Goal: Task Accomplishment & Management: Manage account settings

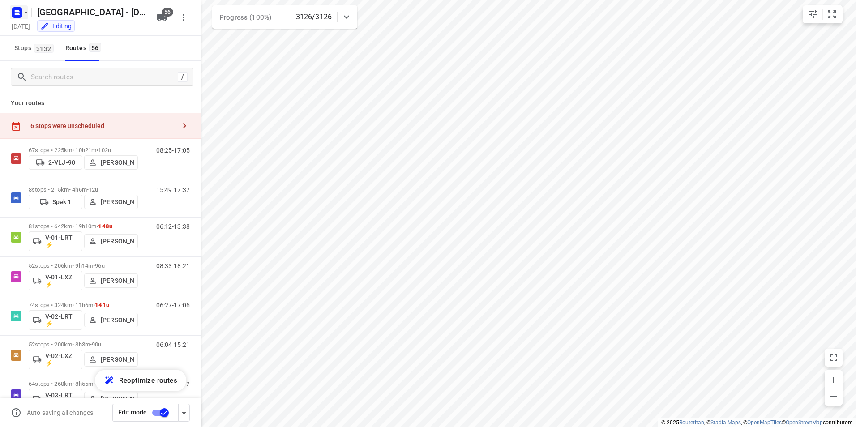
click at [13, 12] on rect "button" at bounding box center [17, 12] width 11 height 11
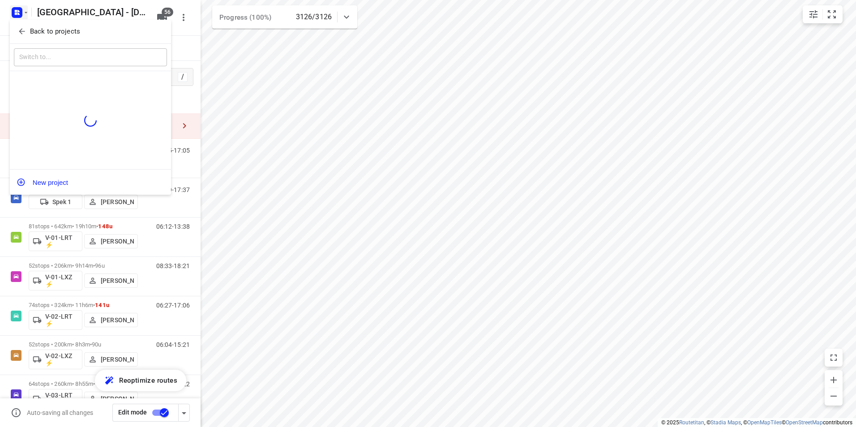
click at [67, 30] on p "Back to projects" at bounding box center [55, 31] width 50 height 10
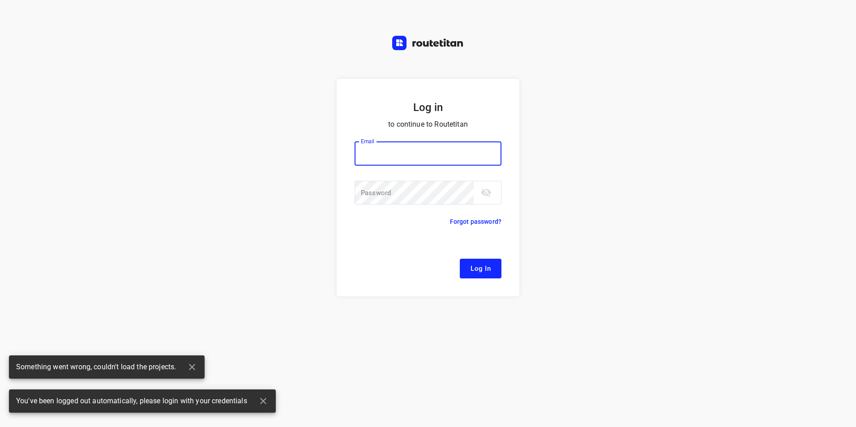
type input "[EMAIL_ADDRESS][DOMAIN_NAME]"
click at [482, 275] on button "Log In" at bounding box center [481, 269] width 42 height 20
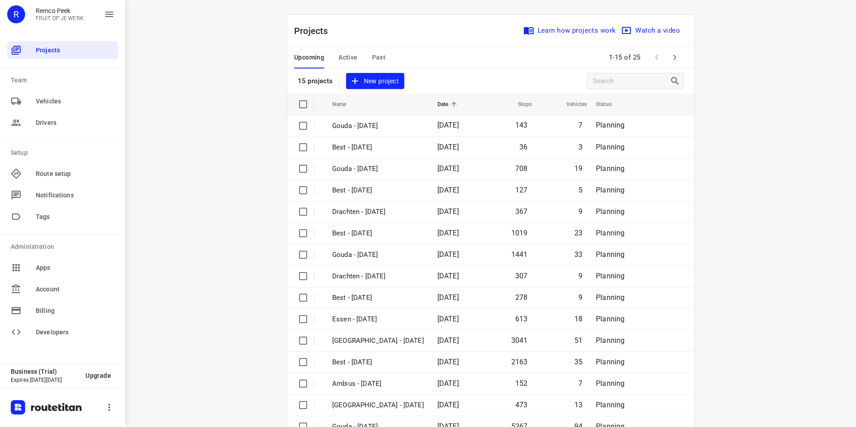
click at [342, 57] on span "Active" at bounding box center [347, 57] width 19 height 11
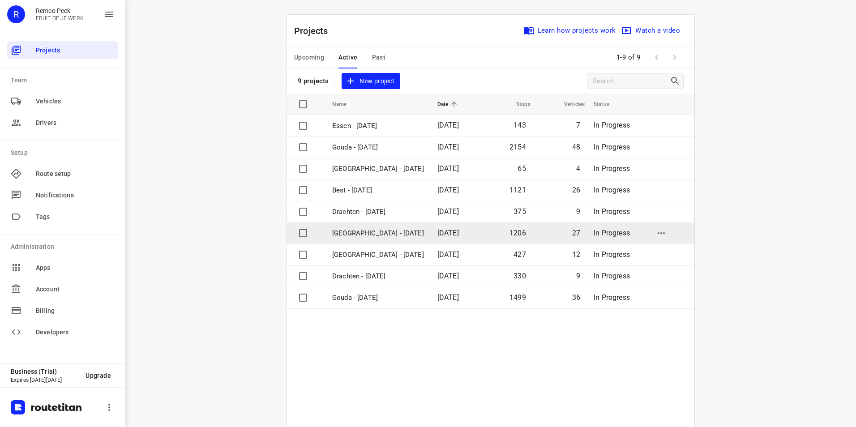
click at [369, 237] on p "[GEOGRAPHIC_DATA] - [DATE]" at bounding box center [378, 233] width 92 height 10
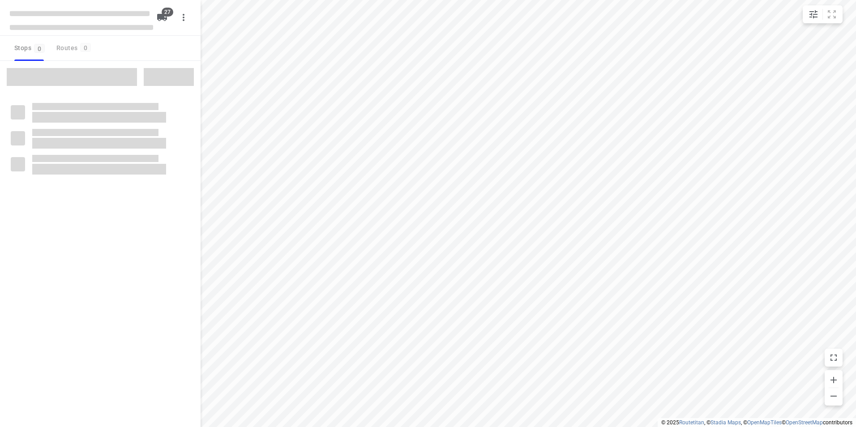
checkbox input "true"
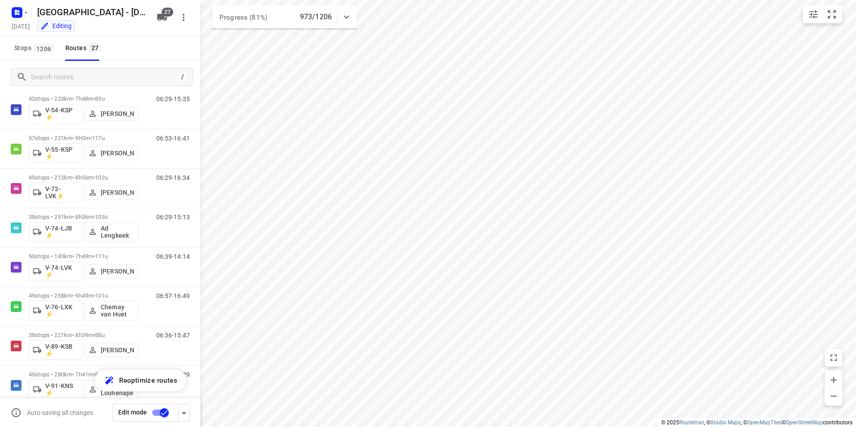
scroll to position [787, 0]
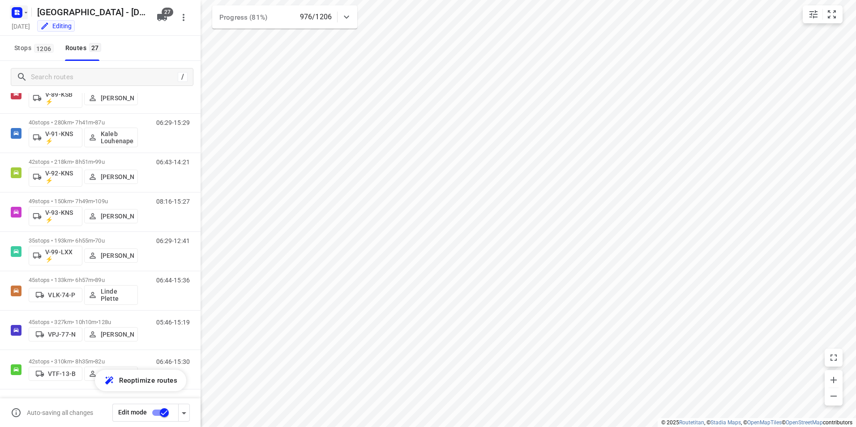
click at [17, 11] on icon "button" at bounding box center [16, 11] width 2 height 2
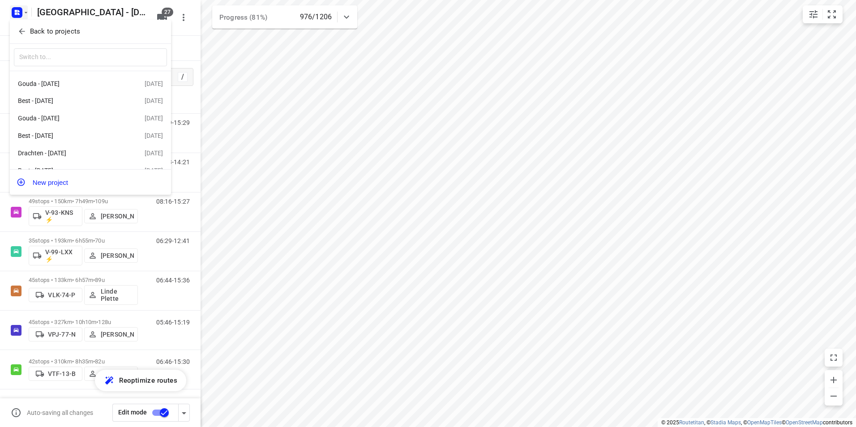
click at [45, 29] on p "Back to projects" at bounding box center [55, 31] width 50 height 10
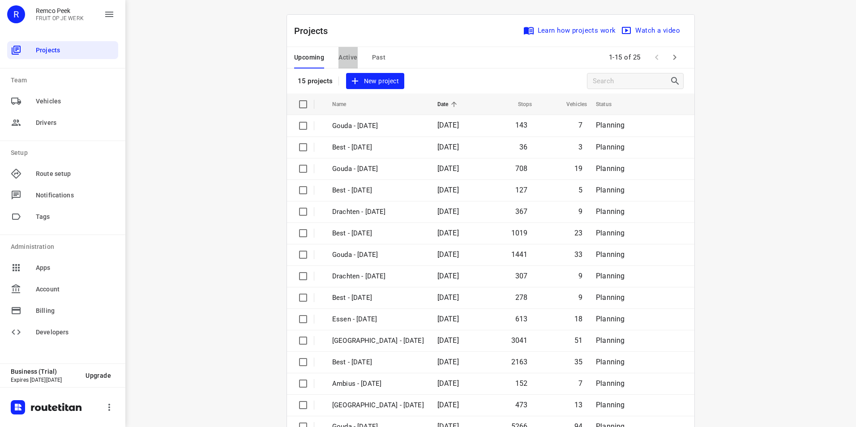
click at [346, 55] on span "Active" at bounding box center [347, 57] width 19 height 11
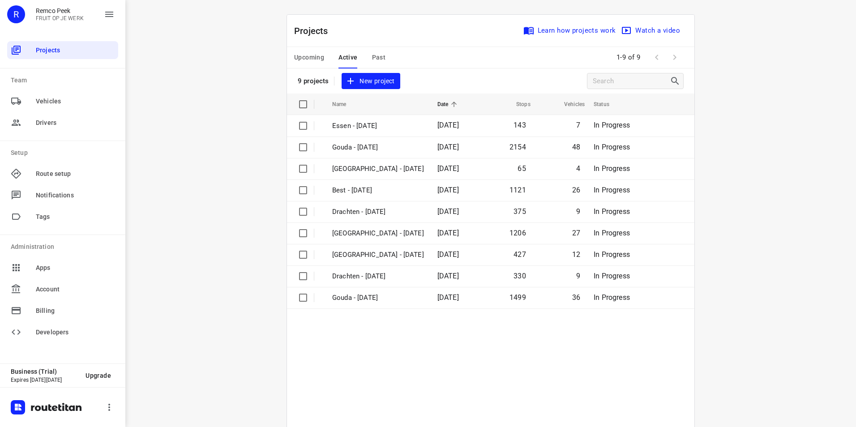
click at [367, 56] on div "Upcoming Active Past" at bounding box center [347, 57] width 106 height 21
click at [377, 55] on span "Past" at bounding box center [379, 57] width 14 height 11
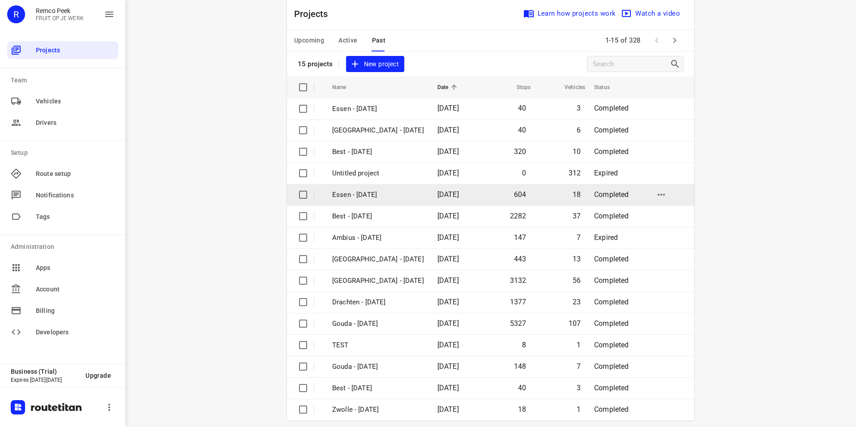
scroll to position [26, 0]
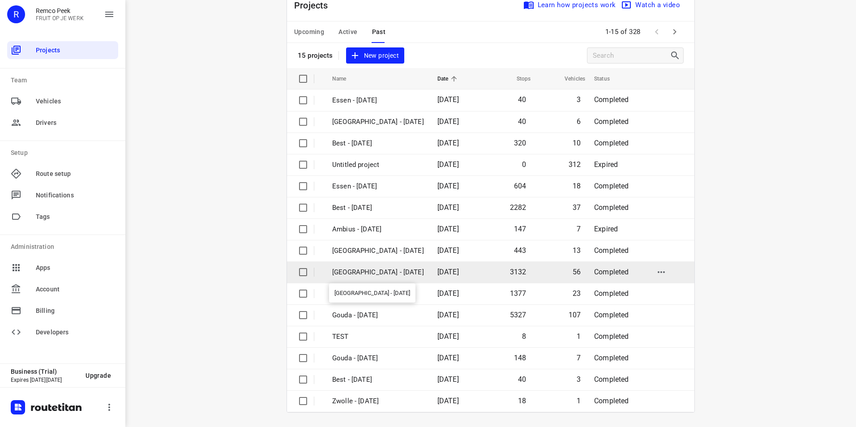
click at [349, 270] on p "[GEOGRAPHIC_DATA] - [DATE]" at bounding box center [378, 272] width 92 height 10
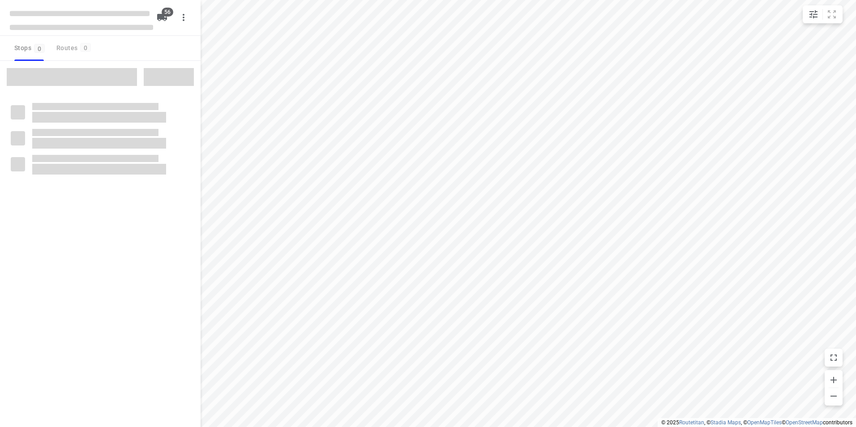
checkbox input "true"
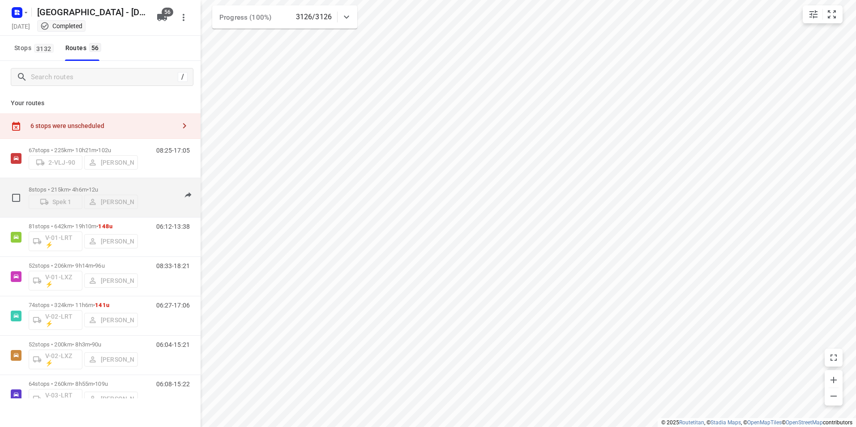
scroll to position [45, 0]
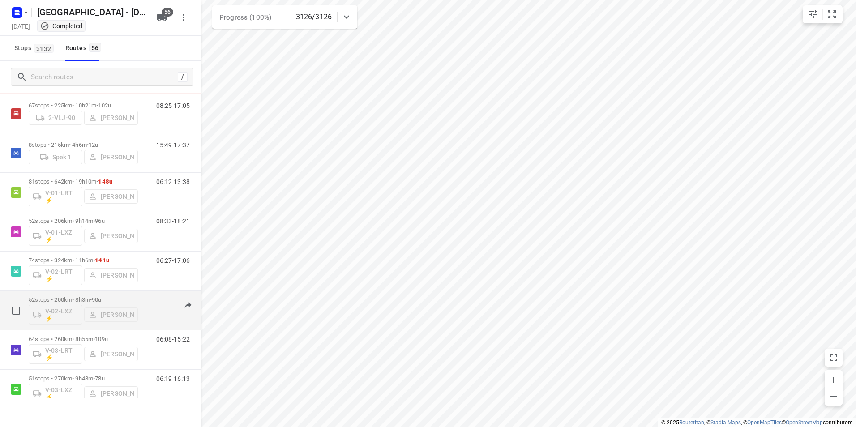
click at [123, 298] on p "52 stops • 200km • 8h3m • 90u" at bounding box center [83, 299] width 109 height 7
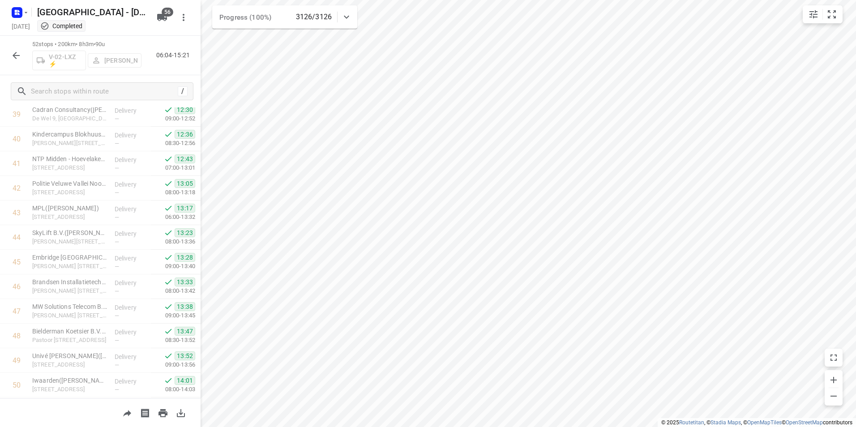
scroll to position [1084, 0]
click at [17, 57] on icon "button" at bounding box center [16, 55] width 11 height 11
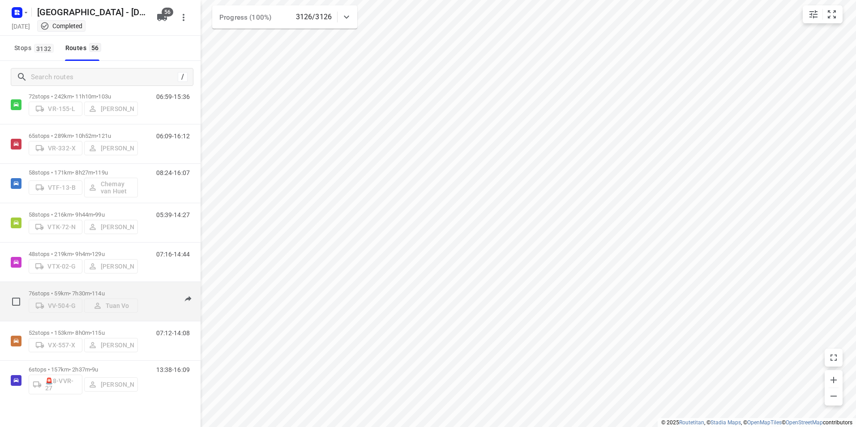
scroll to position [1955, 0]
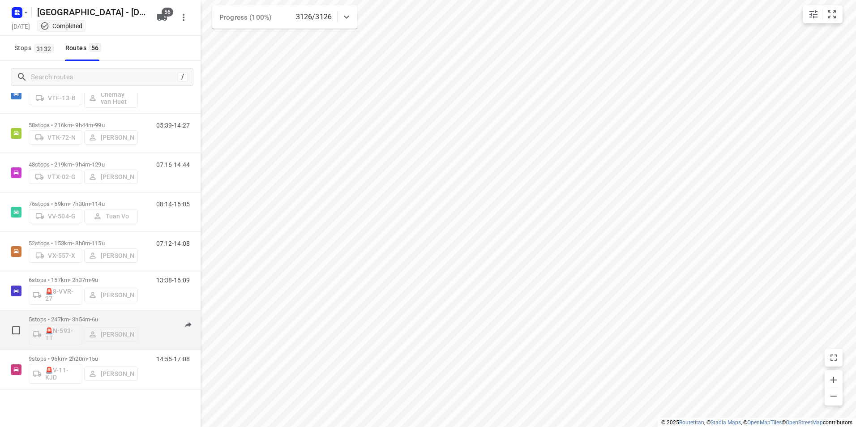
click at [133, 315] on div "5 stops • 247km • 3h54m • 6u 🚨N-593-TT [PERSON_NAME]" at bounding box center [83, 330] width 109 height 37
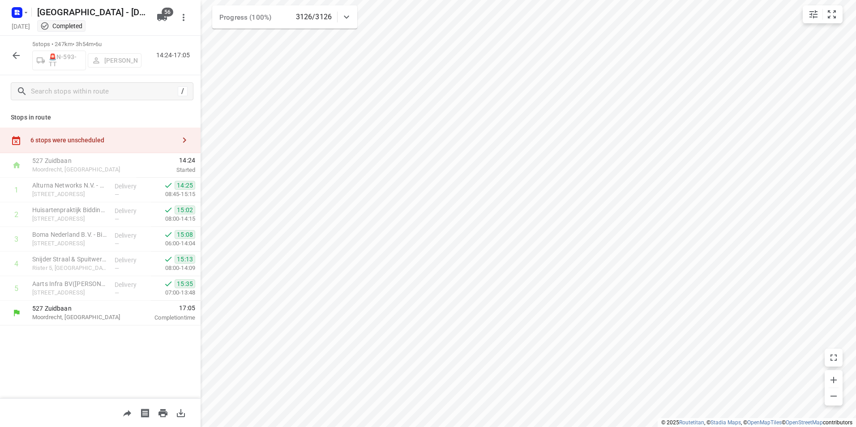
click at [16, 59] on icon "button" at bounding box center [16, 55] width 11 height 11
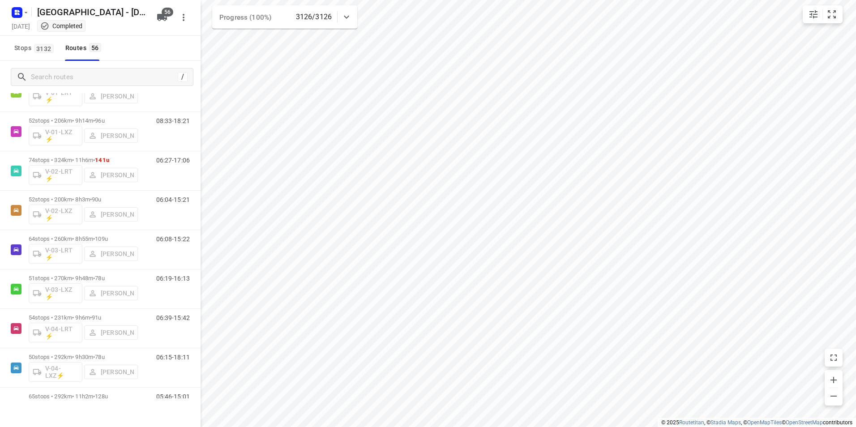
scroll to position [0, 0]
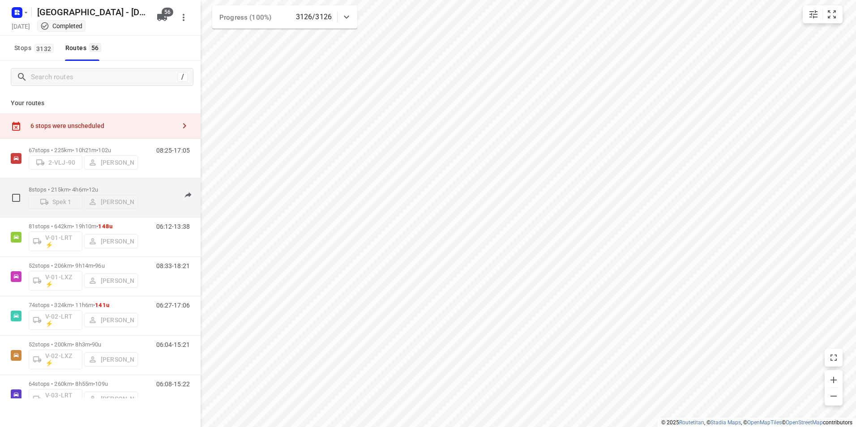
click at [116, 186] on p "8 stops • 215km • 4h6m • 12u" at bounding box center [83, 189] width 109 height 7
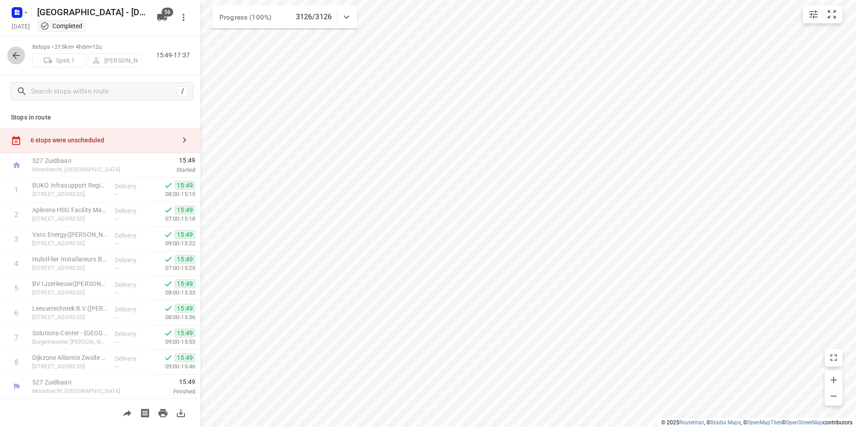
click at [14, 52] on icon "button" at bounding box center [16, 55] width 11 height 11
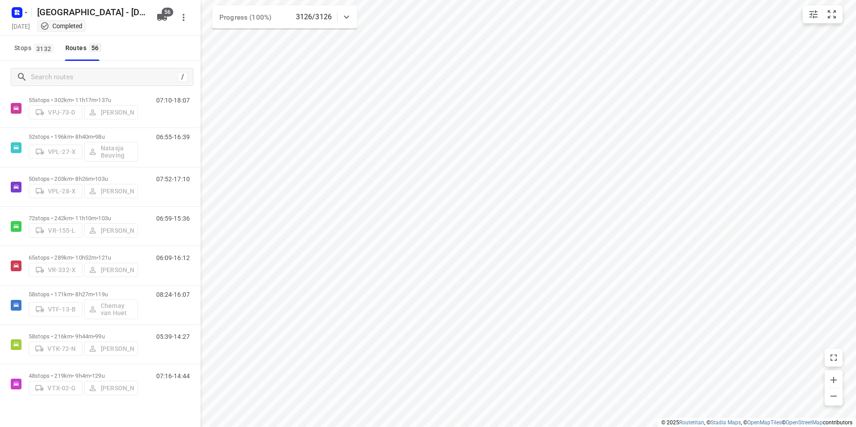
scroll to position [1955, 0]
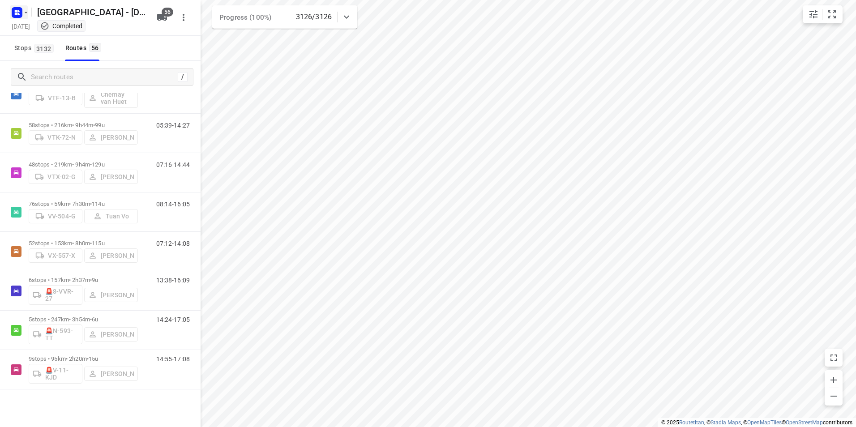
click at [17, 10] on icon "button" at bounding box center [16, 11] width 2 height 2
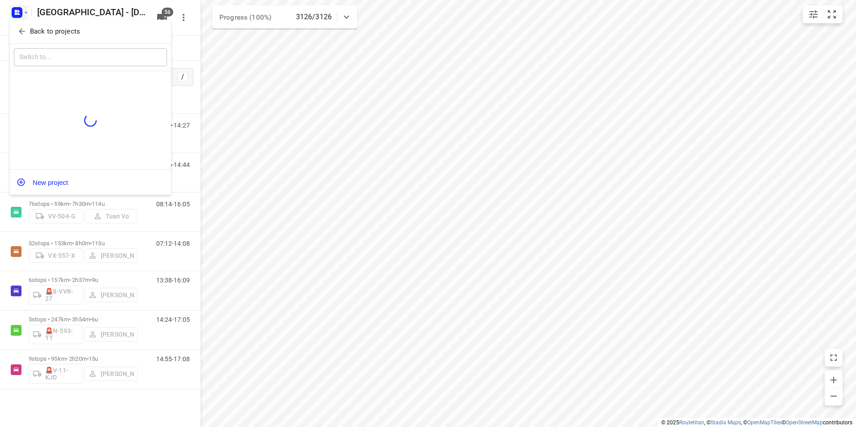
click at [66, 29] on p "Back to projects" at bounding box center [55, 31] width 50 height 10
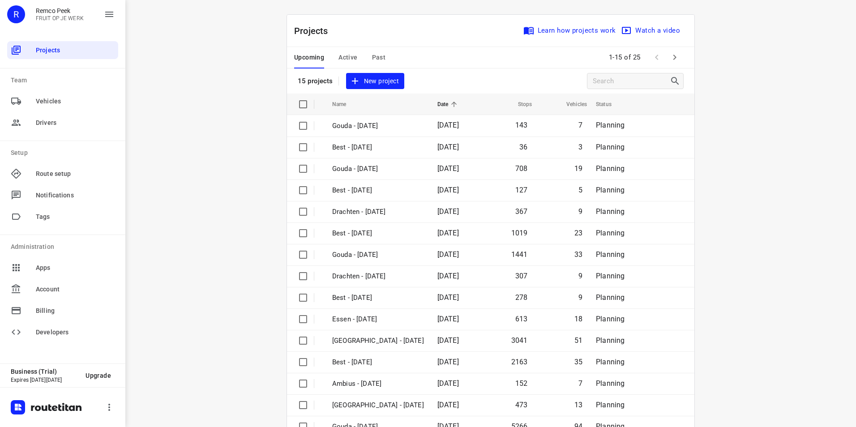
click at [380, 54] on span "Past" at bounding box center [379, 57] width 14 height 11
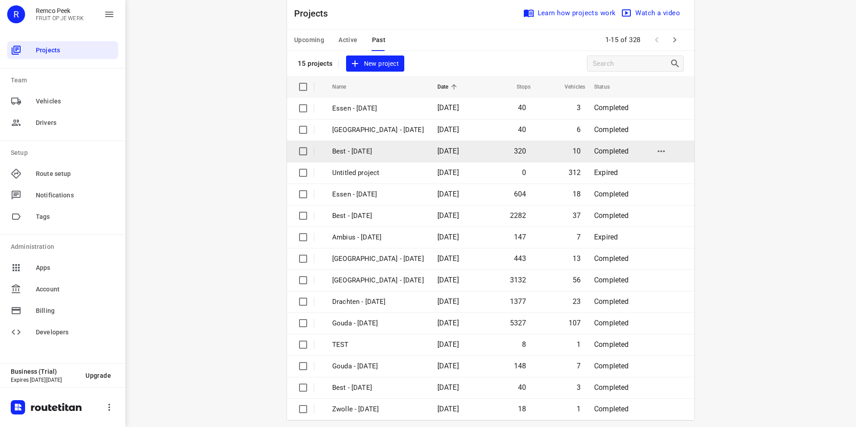
scroll to position [26, 0]
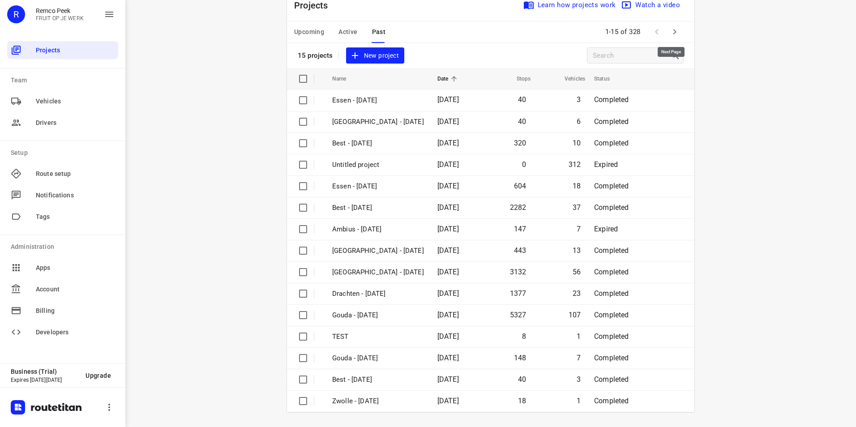
click at [674, 32] on icon "button" at bounding box center [674, 31] width 11 height 11
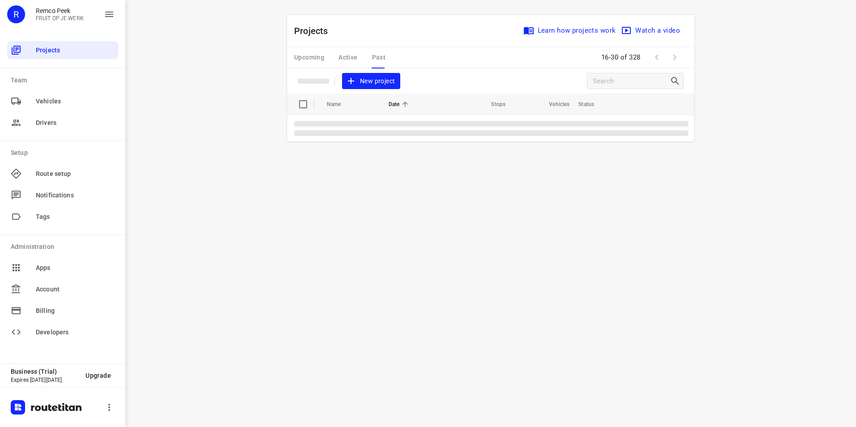
scroll to position [0, 0]
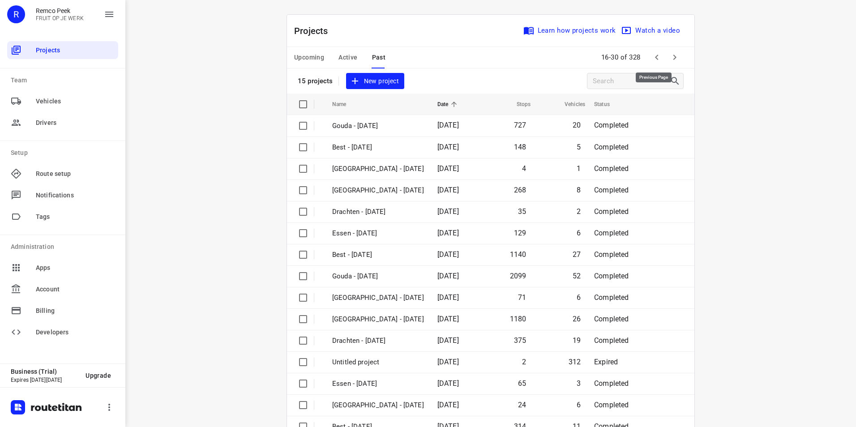
click at [653, 60] on icon "button" at bounding box center [656, 57] width 11 height 11
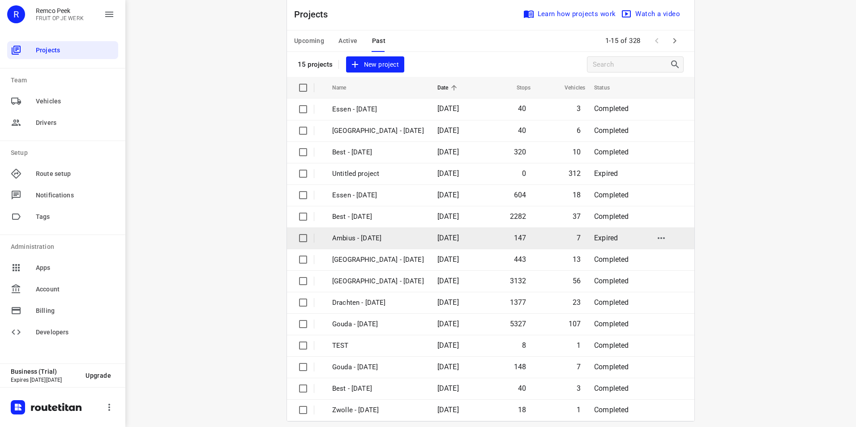
scroll to position [26, 0]
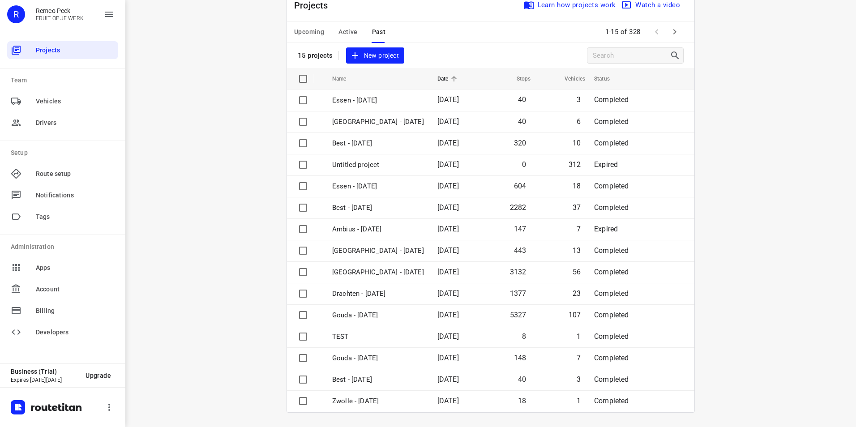
click at [348, 33] on span "Active" at bounding box center [347, 31] width 19 height 11
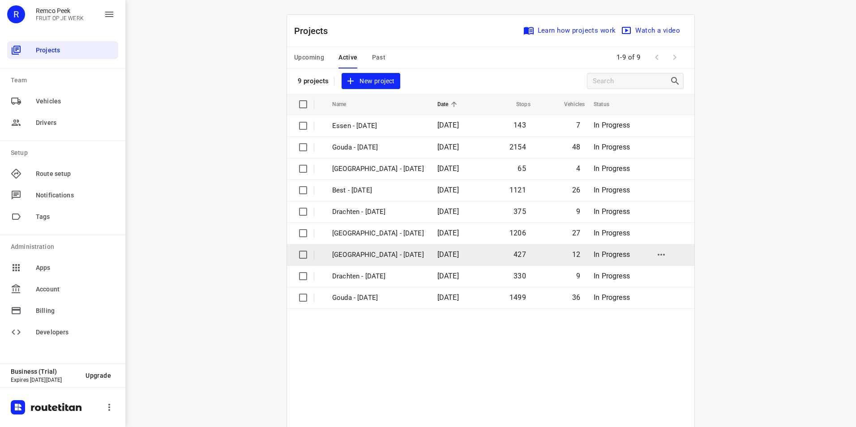
click at [375, 255] on p "[GEOGRAPHIC_DATA] - [DATE]" at bounding box center [378, 255] width 92 height 10
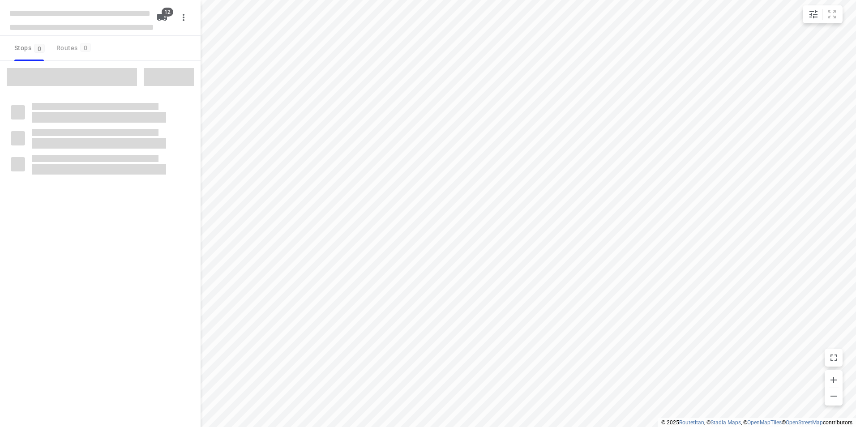
checkbox input "true"
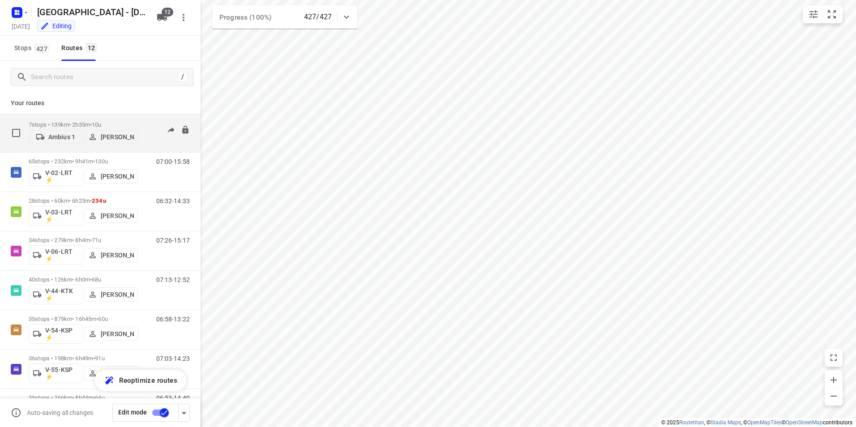
click at [112, 117] on div "7 stops • 139km • 2h35m • 10u Ambius 1 [PERSON_NAME]" at bounding box center [83, 133] width 109 height 32
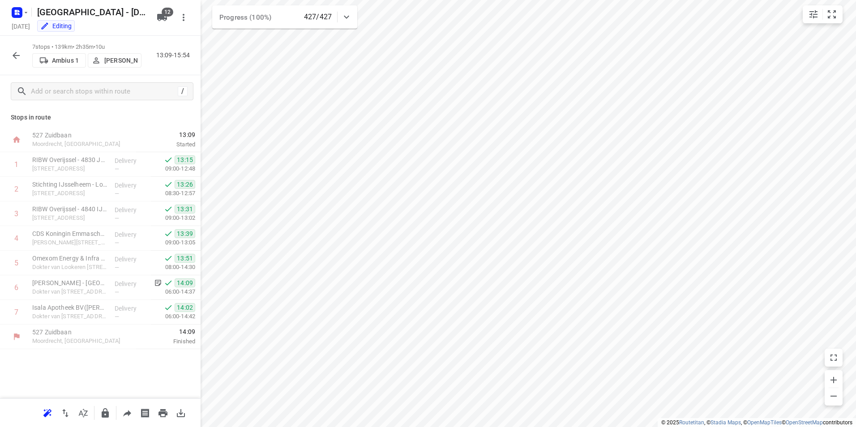
click at [14, 57] on icon "button" at bounding box center [16, 55] width 11 height 11
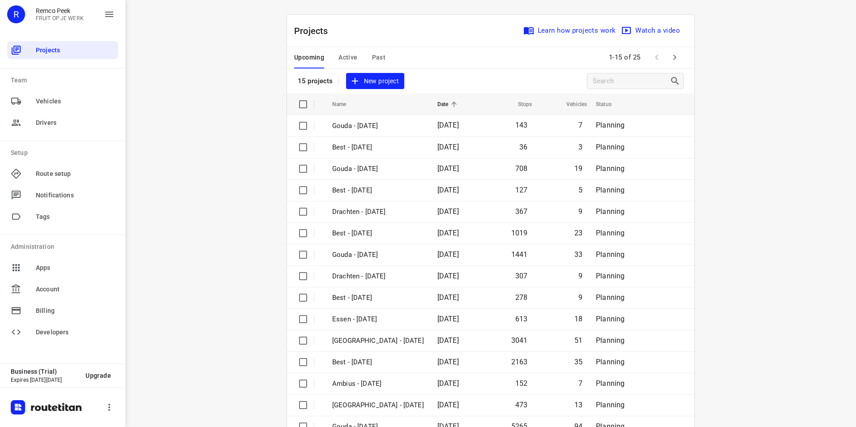
click at [341, 56] on span "Active" at bounding box center [347, 57] width 19 height 11
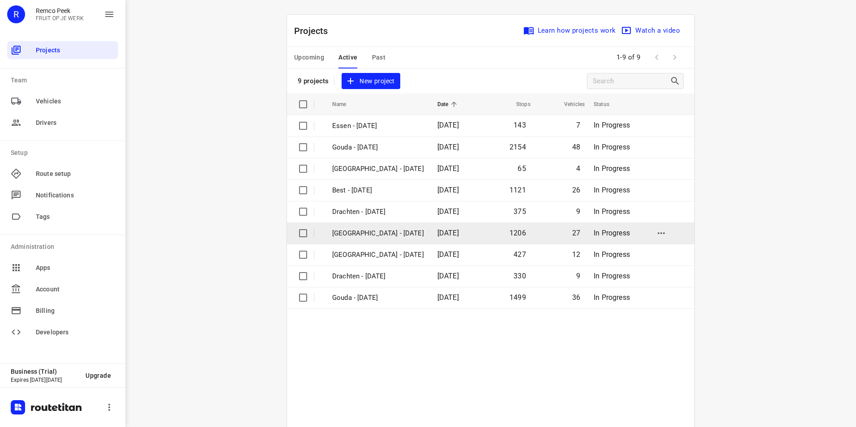
click at [365, 230] on p "[GEOGRAPHIC_DATA] - [DATE]" at bounding box center [378, 233] width 92 height 10
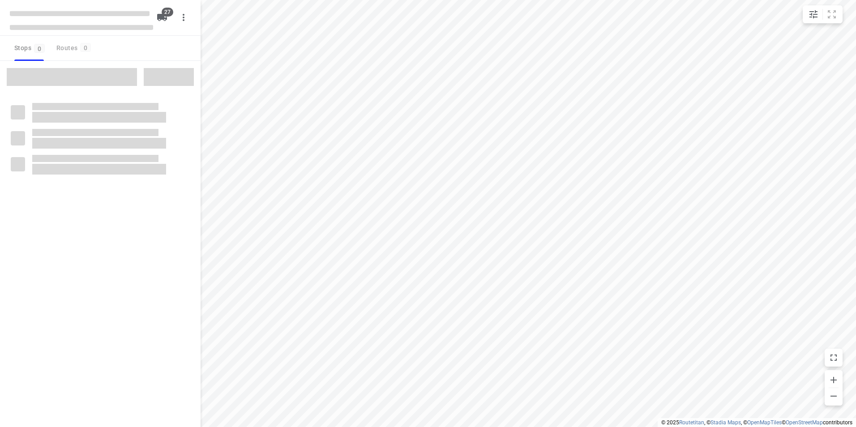
checkbox input "true"
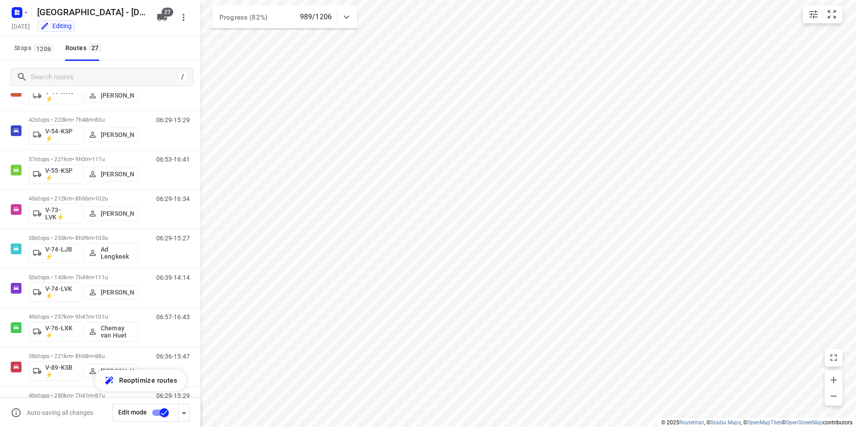
scroll to position [522, 0]
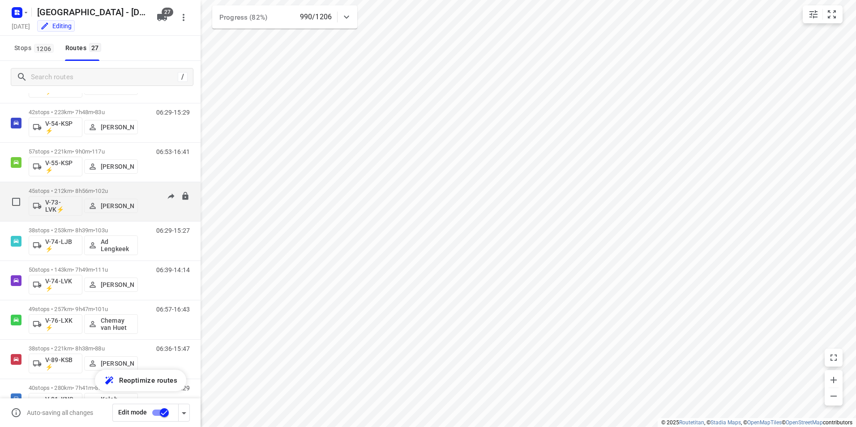
click at [108, 189] on span "102u" at bounding box center [101, 191] width 13 height 7
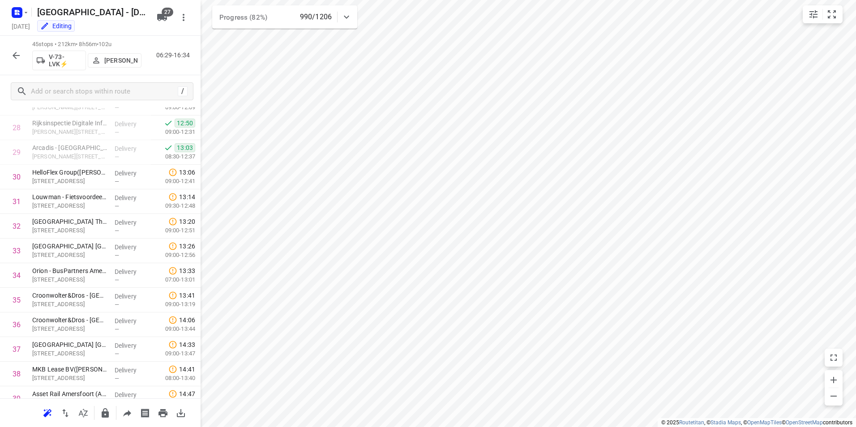
scroll to position [703, 0]
click at [59, 171] on p "HelloFlex Group([PERSON_NAME])" at bounding box center [69, 170] width 75 height 9
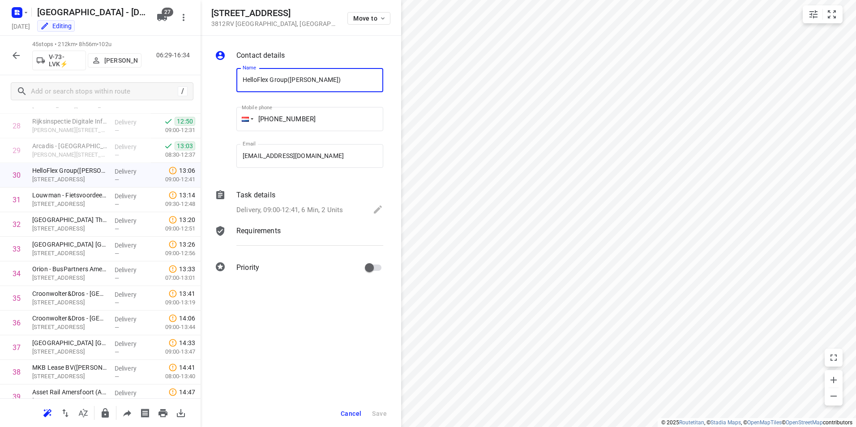
click at [18, 56] on icon "button" at bounding box center [16, 55] width 11 height 11
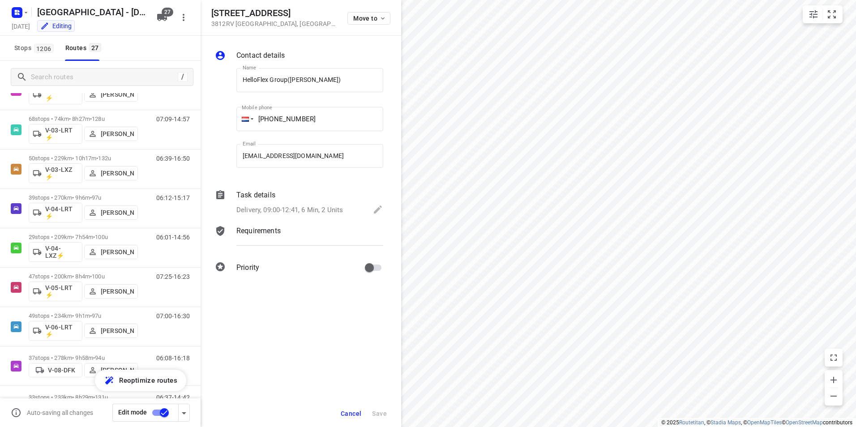
scroll to position [0, 0]
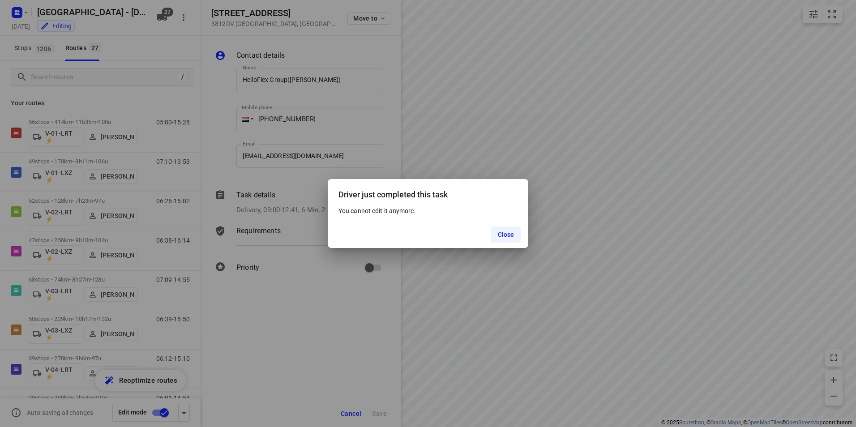
click at [317, 348] on div "Driver just completed this task You cannot edit it anymore. Close" at bounding box center [428, 213] width 856 height 427
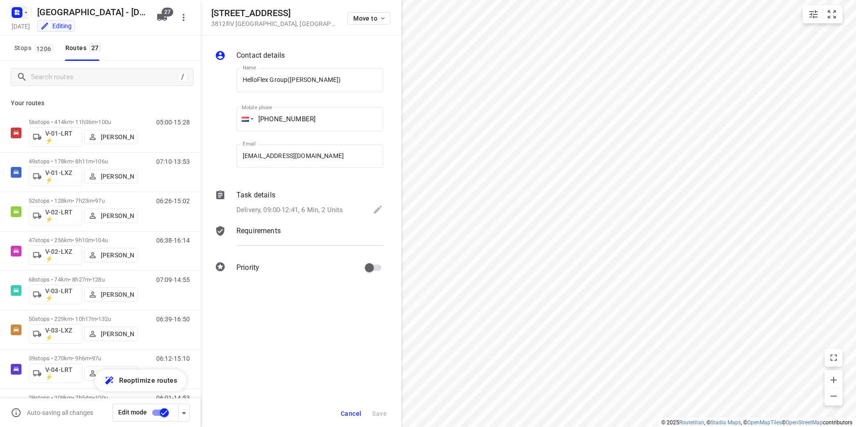
click at [16, 10] on icon "button" at bounding box center [16, 11] width 2 height 2
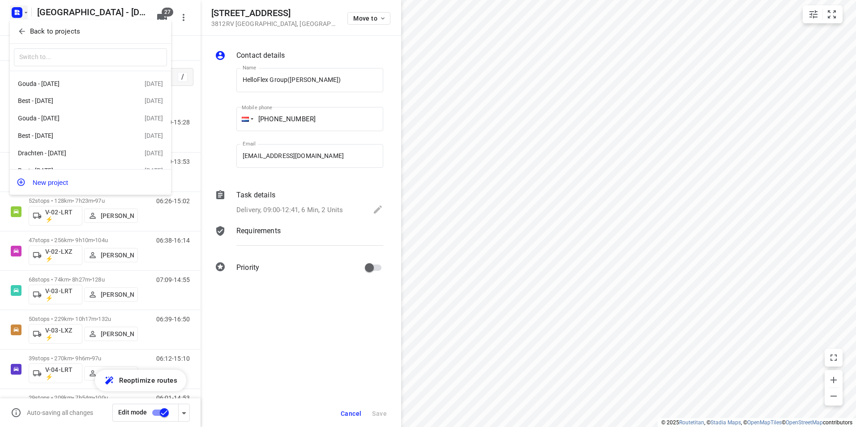
click at [59, 34] on p "Back to projects" at bounding box center [55, 31] width 50 height 10
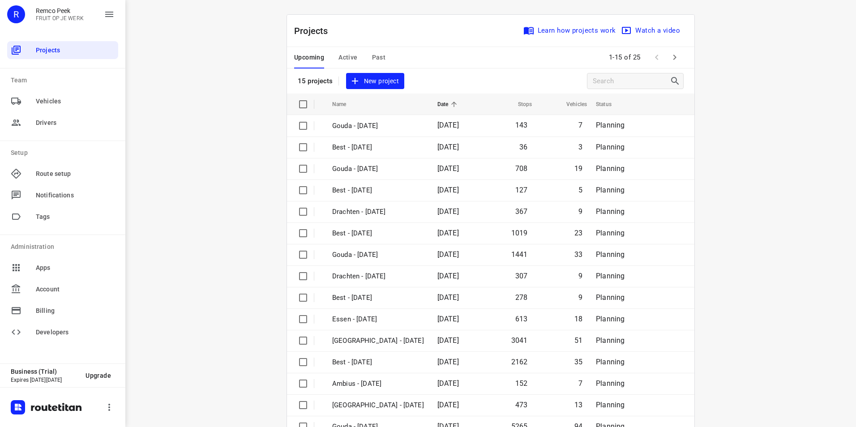
click at [366, 61] on div "Upcoming Active Past" at bounding box center [347, 57] width 106 height 21
click at [372, 57] on span "Past" at bounding box center [379, 57] width 14 height 11
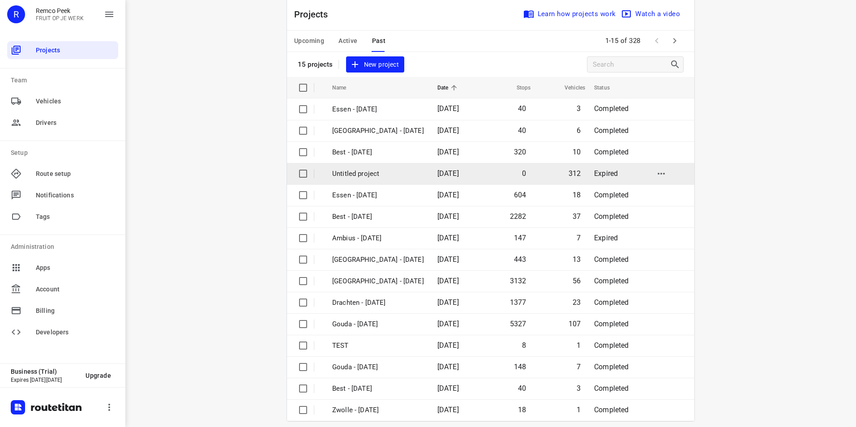
scroll to position [26, 0]
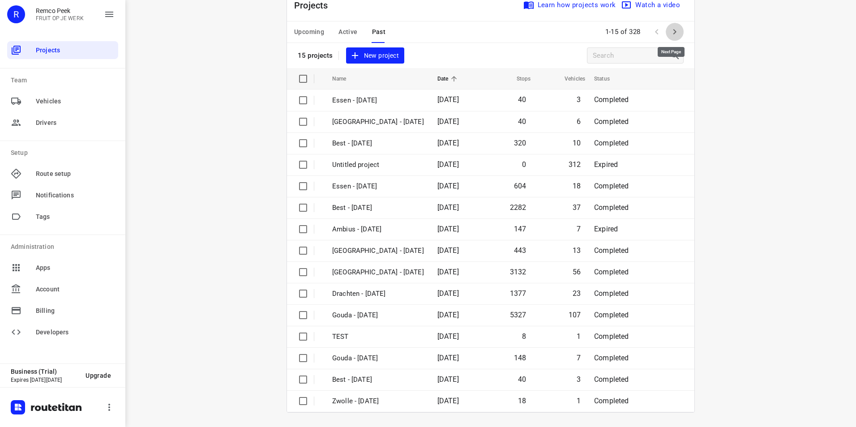
click at [673, 30] on icon "button" at bounding box center [674, 31] width 11 height 11
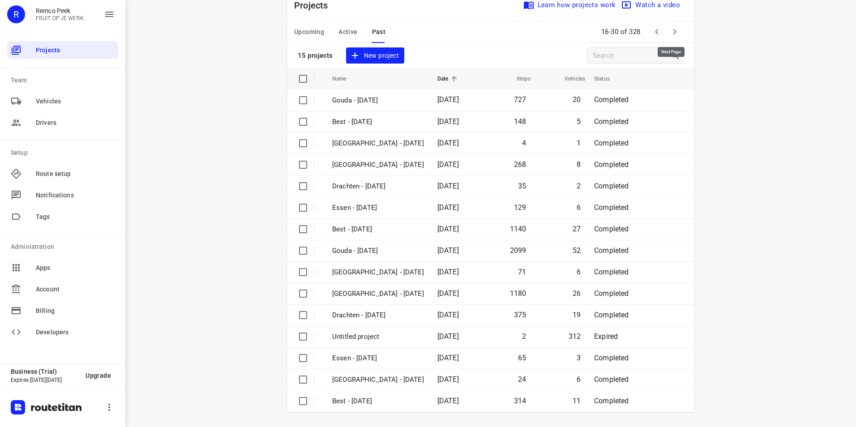
click at [671, 31] on icon "button" at bounding box center [674, 31] width 11 height 11
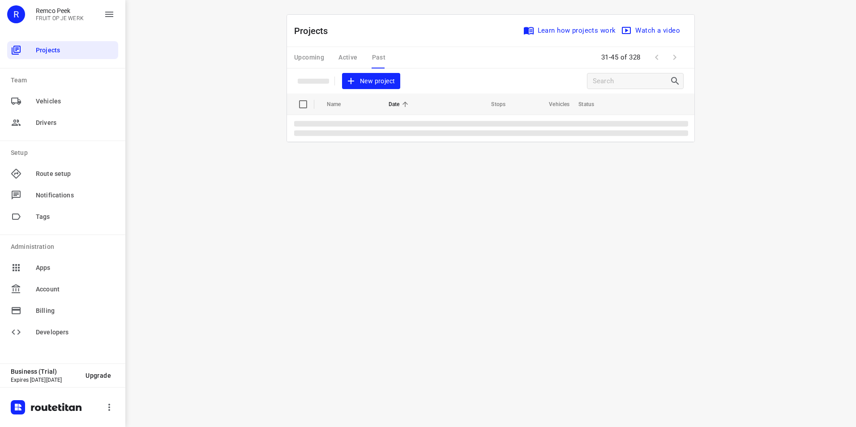
scroll to position [0, 0]
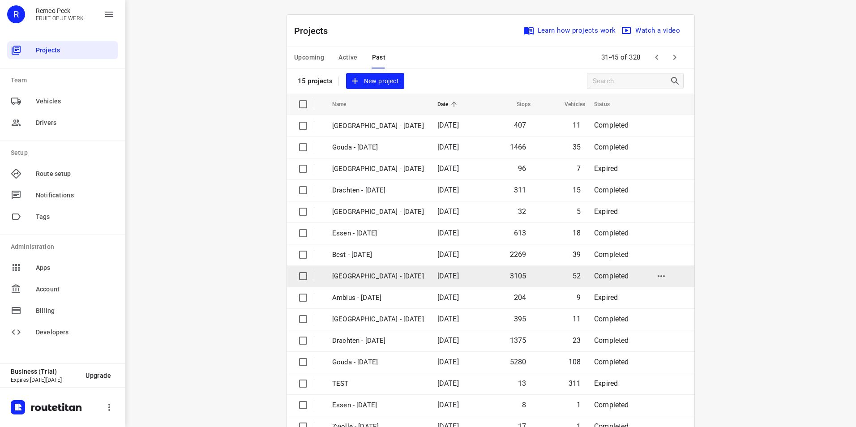
click at [363, 273] on p "[GEOGRAPHIC_DATA] - [DATE]" at bounding box center [378, 276] width 92 height 10
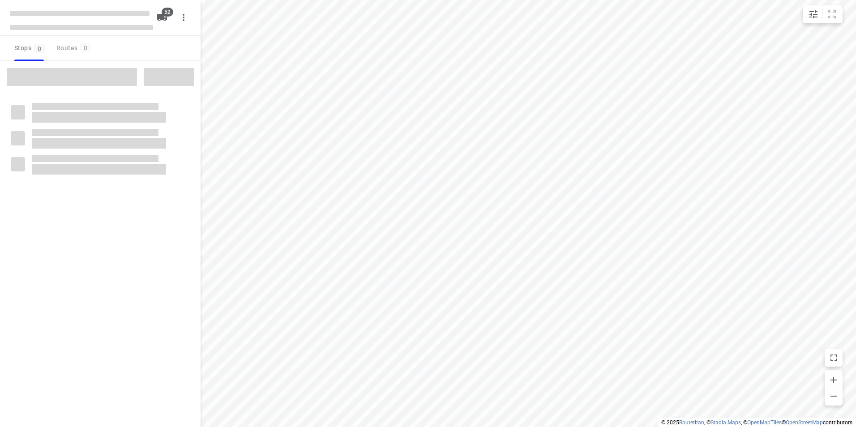
checkbox input "true"
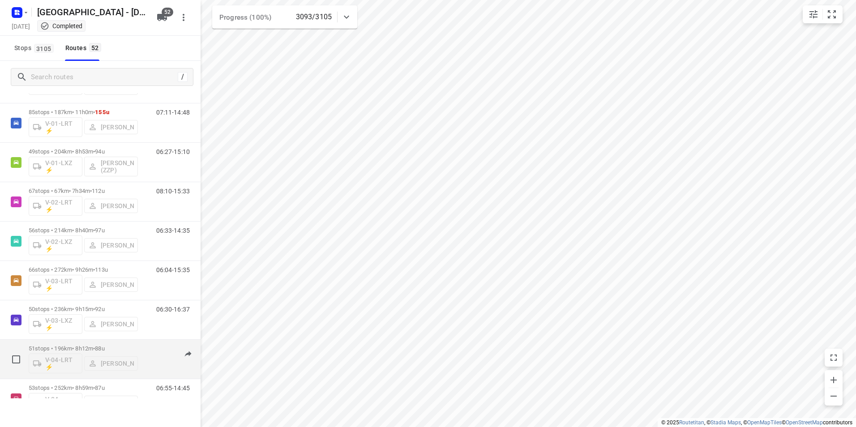
scroll to position [179, 0]
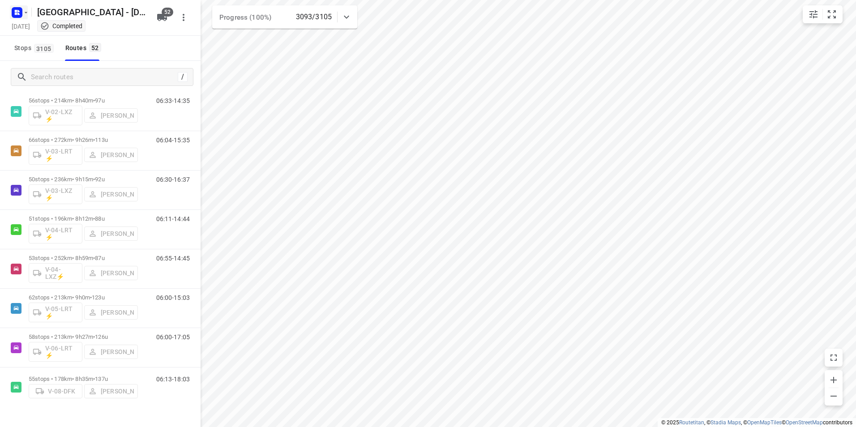
click at [17, 10] on icon "button" at bounding box center [16, 11] width 2 height 2
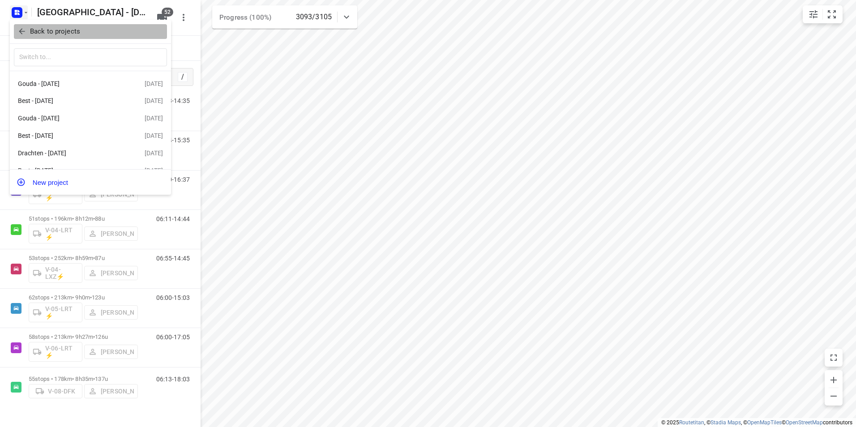
click at [68, 29] on p "Back to projects" at bounding box center [55, 31] width 50 height 10
